Goal: Register for event/course

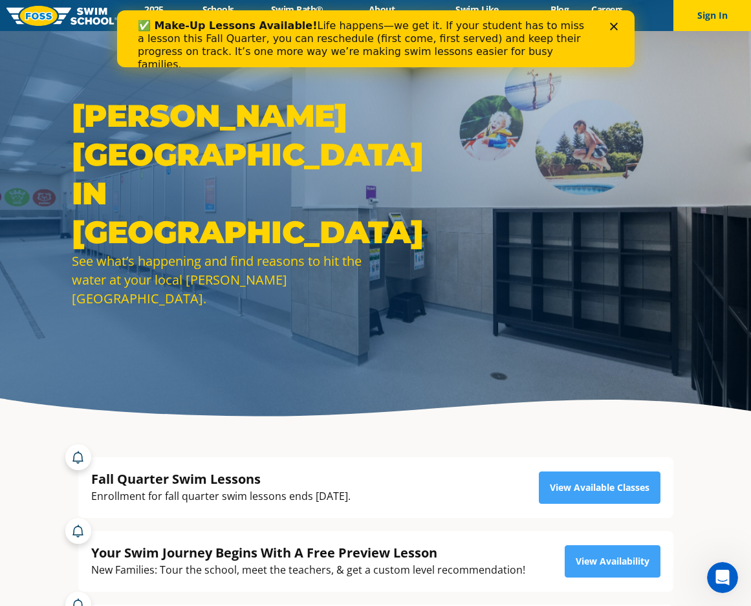
click at [611, 29] on icon "Close" at bounding box center [613, 27] width 8 height 8
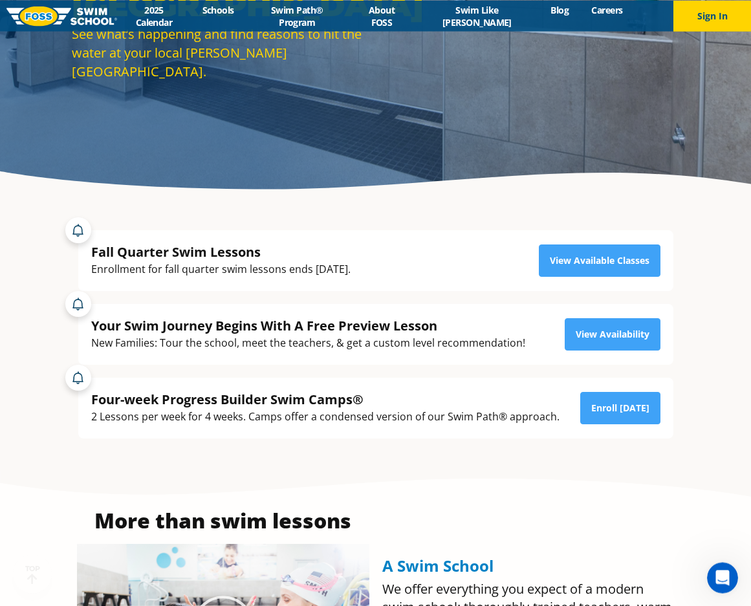
scroll to position [396, 0]
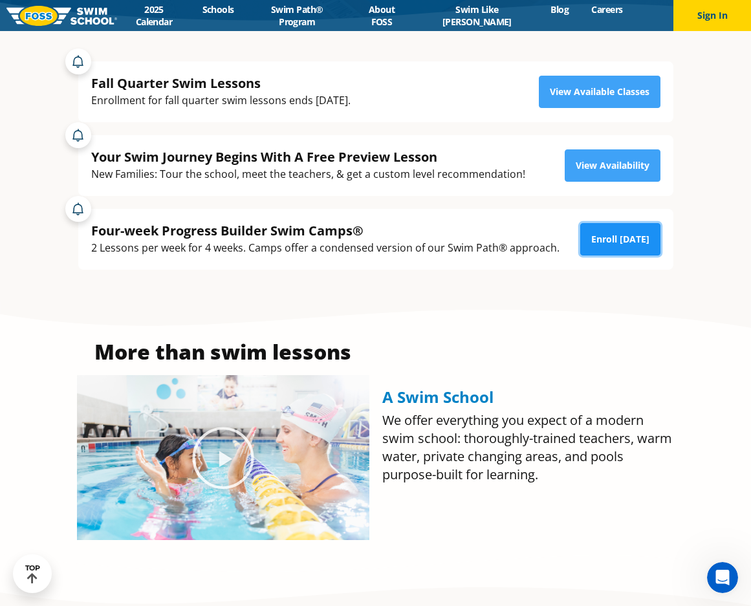
click at [632, 237] on link "Enroll Today" at bounding box center [620, 239] width 80 height 32
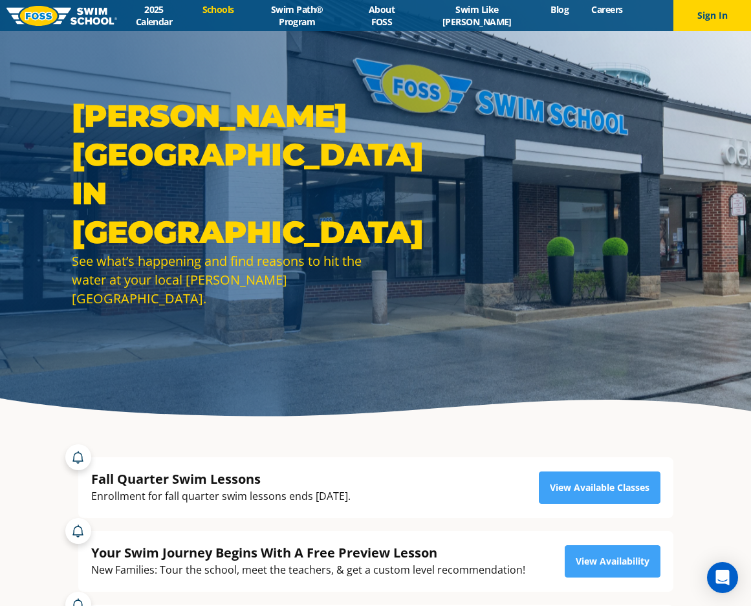
click at [228, 14] on link "Schools" at bounding box center [218, 9] width 54 height 12
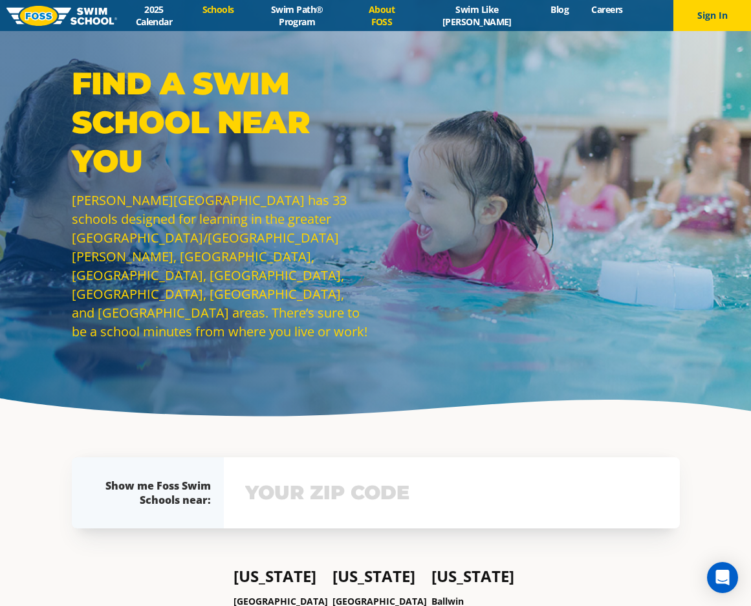
click at [387, 14] on link "About FOSS" at bounding box center [382, 15] width 66 height 25
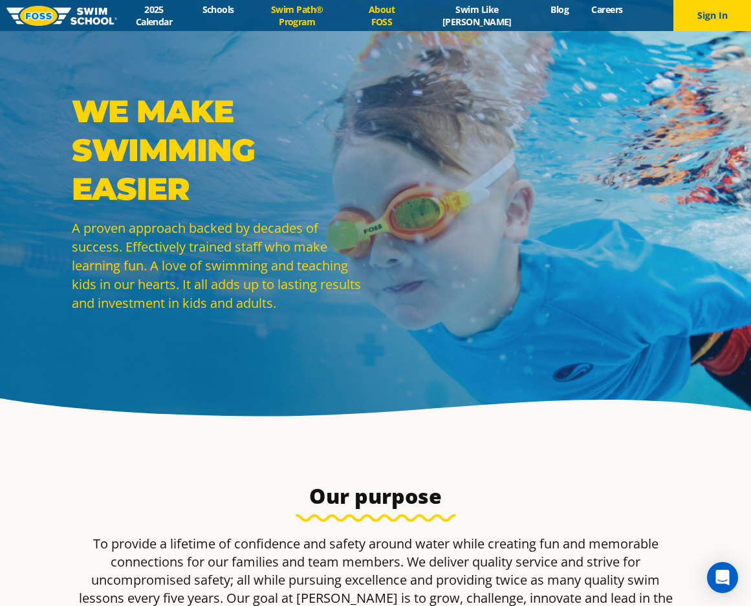
click at [329, 16] on link "Swim Path® Program" at bounding box center [297, 15] width 104 height 25
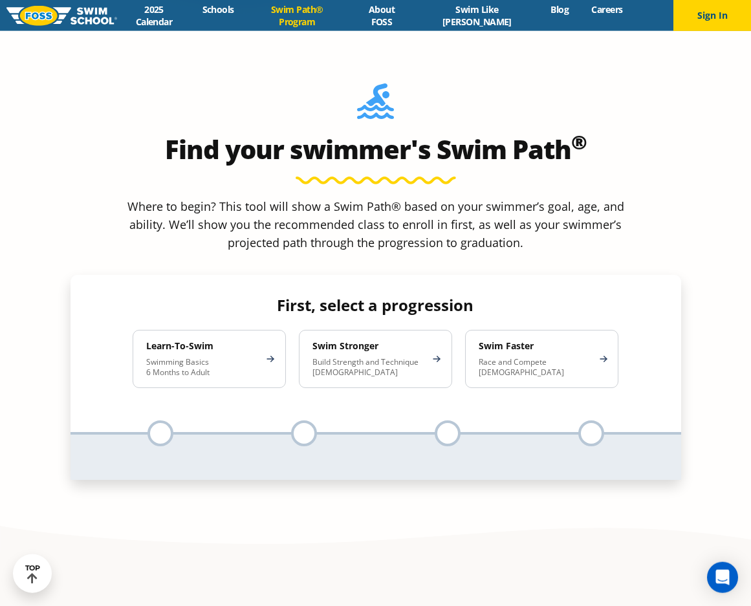
scroll to position [1122, 0]
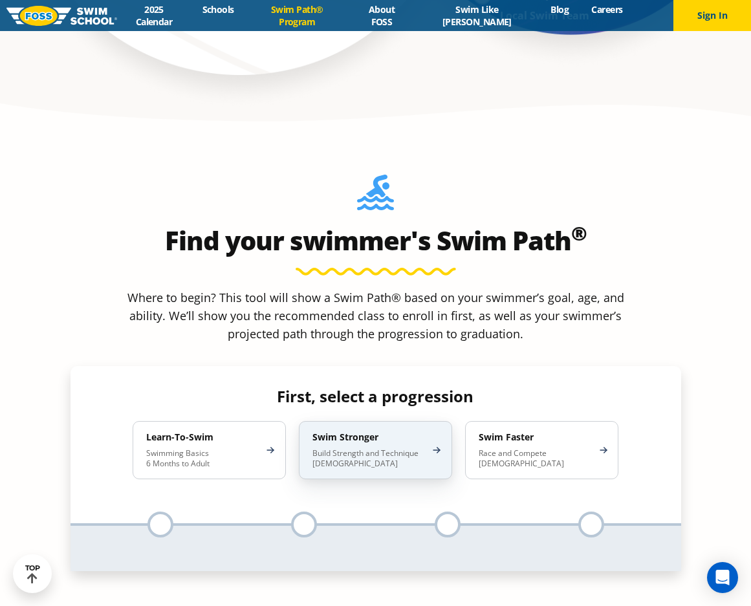
click at [360, 448] on p "Build Strength and Technique 5-13 Years Old" at bounding box center [368, 458] width 113 height 21
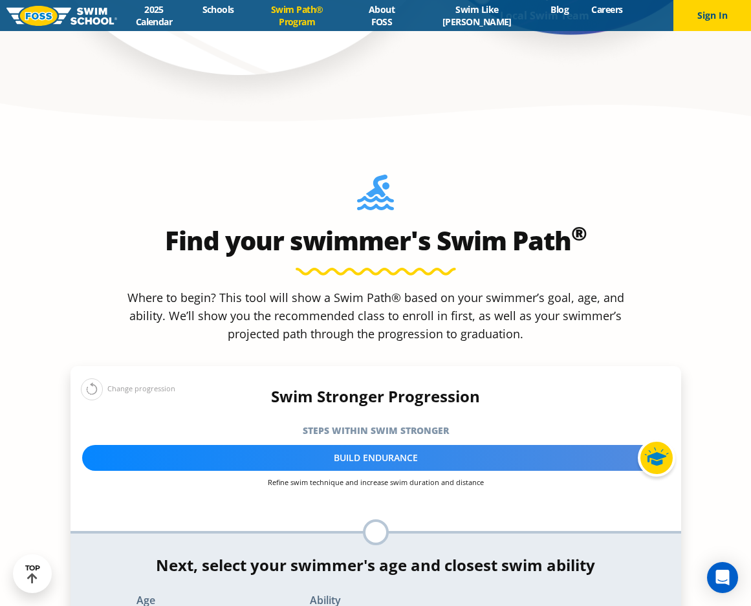
select select "7-years"
click option "7 years" at bounding box center [0, 0] width 0 height 0
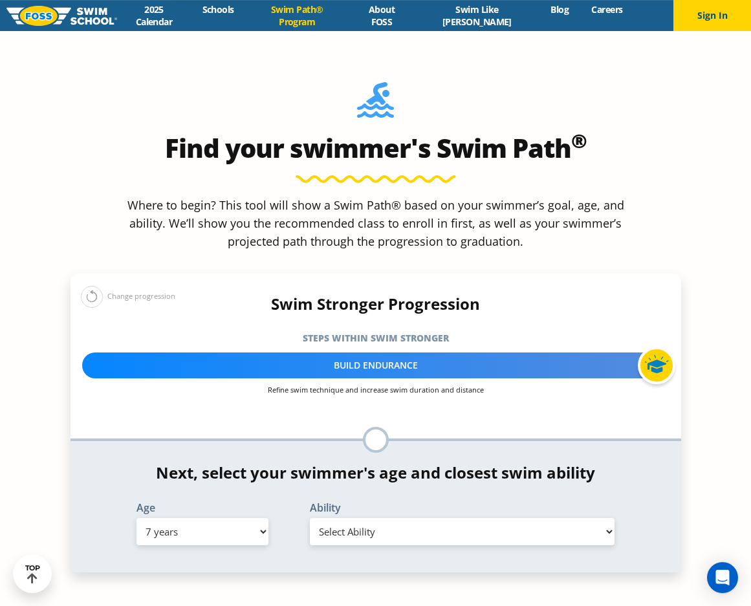
scroll to position [1320, 0]
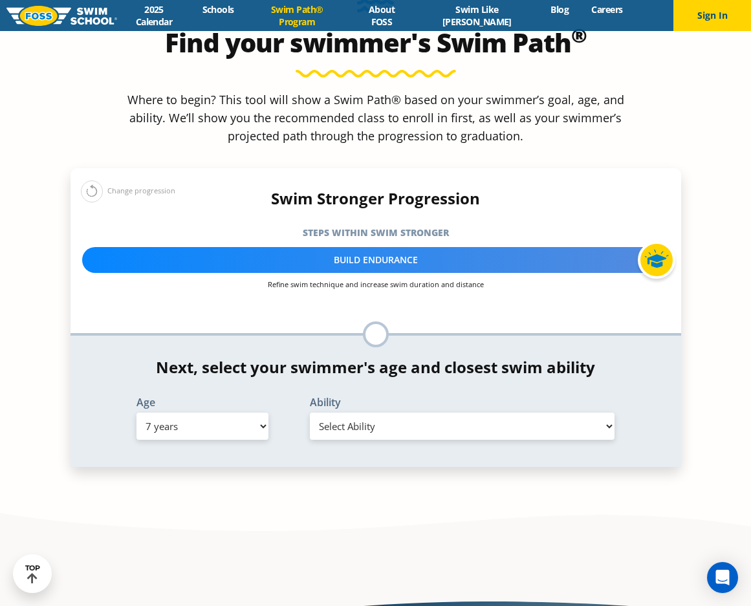
click at [310, 413] on select "Select Ability First in-water experience When in the water, reliant on a life j…" at bounding box center [462, 426] width 305 height 27
select select "7-years-able-to-swim-front-crawl-40-ft-backstroke-40-ft-and-breaststroke-15-ft"
click option "Able to swim front crawl 40 ft, backstroke 40 ft AND breaststroke 15 ft" at bounding box center [0, 0] width 0 height 0
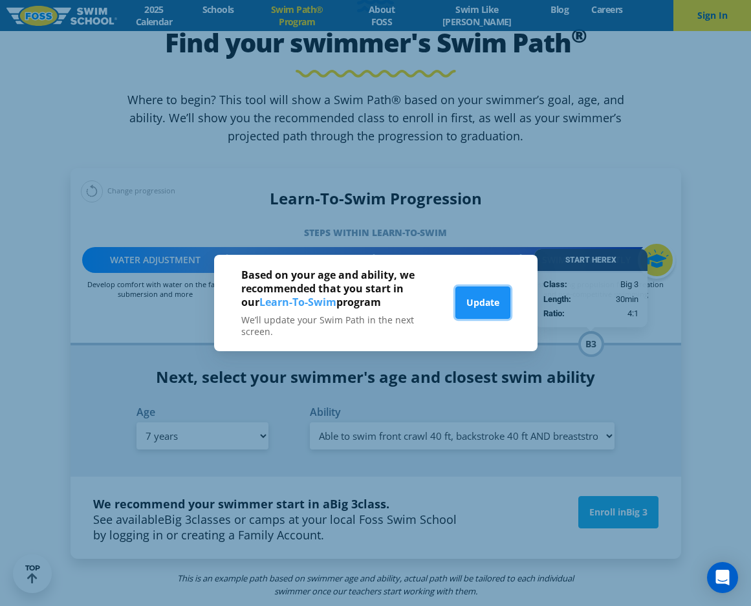
click at [479, 301] on button "Update" at bounding box center [482, 303] width 55 height 32
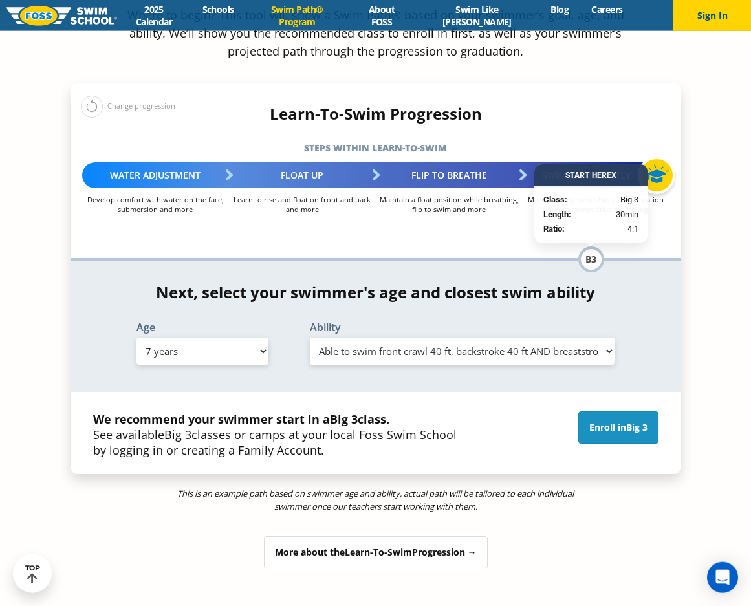
scroll to position [1386, 0]
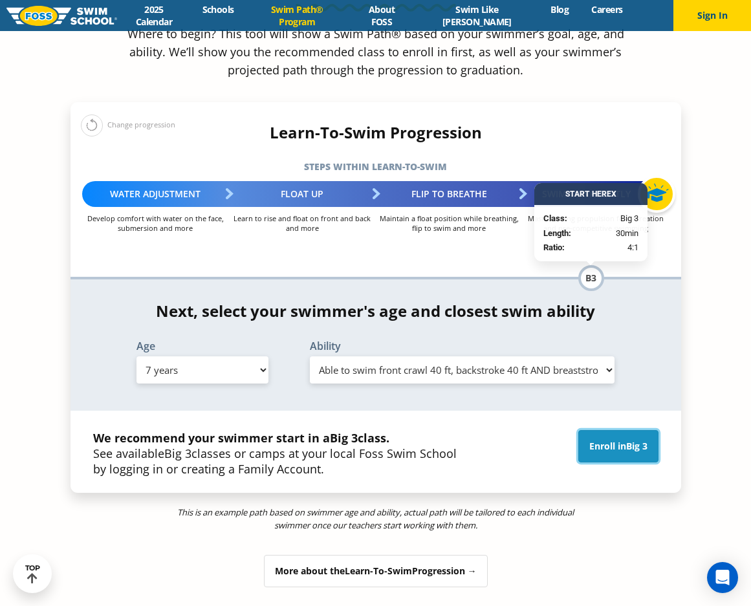
click at [609, 430] on link "Enroll in Big 3" at bounding box center [618, 446] width 80 height 32
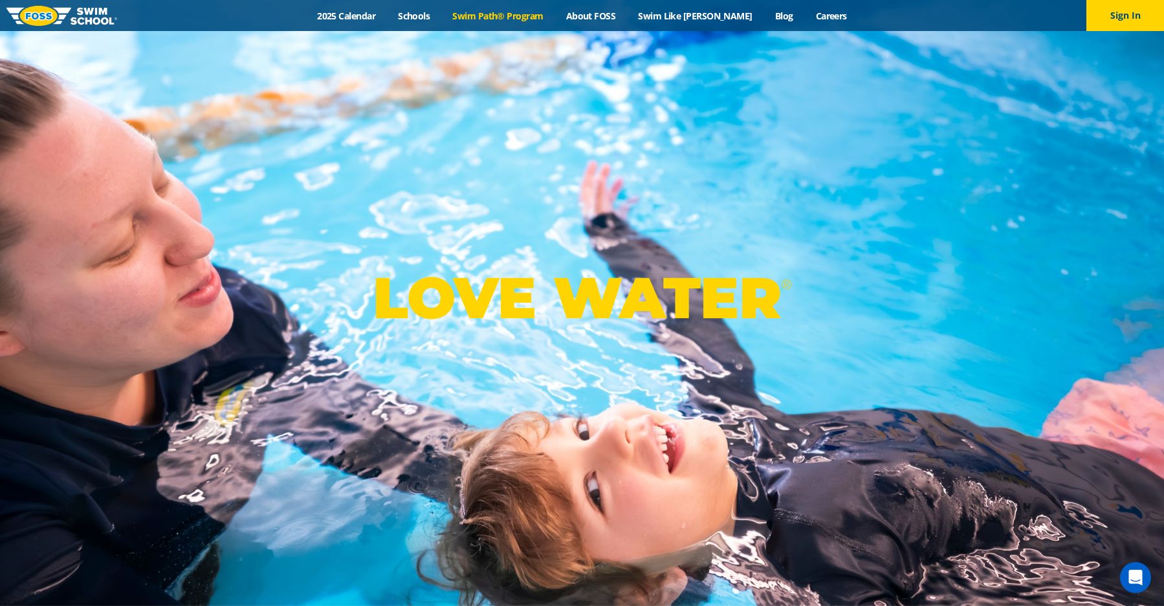
click at [521, 17] on link "Swim Path® Program" at bounding box center [497, 16] width 113 height 12
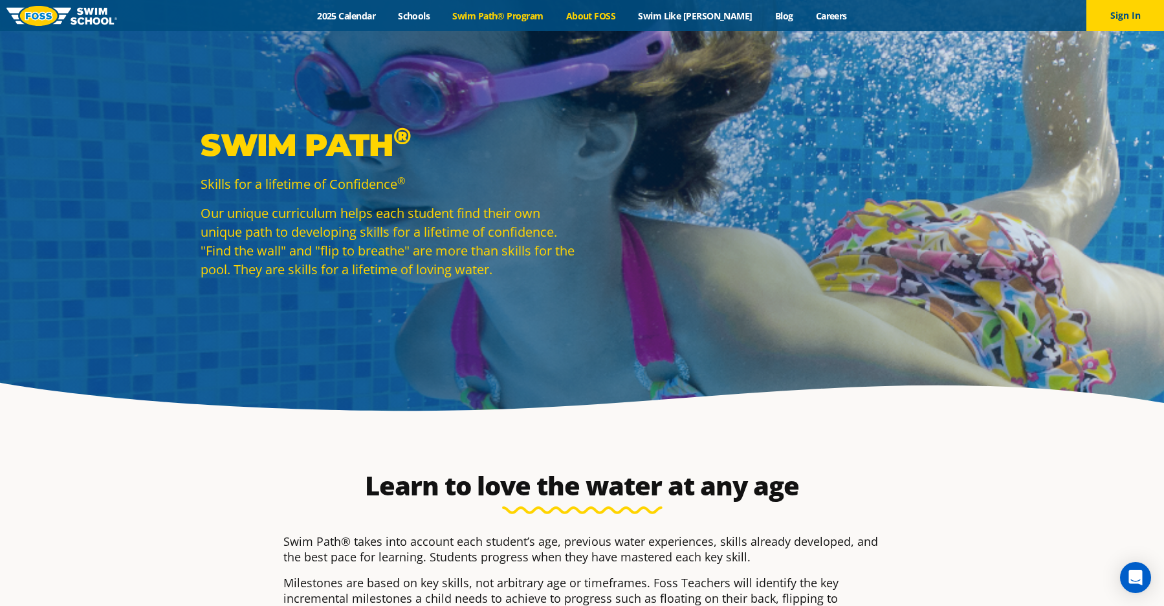
click at [616, 16] on link "About FOSS" at bounding box center [590, 16] width 72 height 12
